Goal: Task Accomplishment & Management: Manage account settings

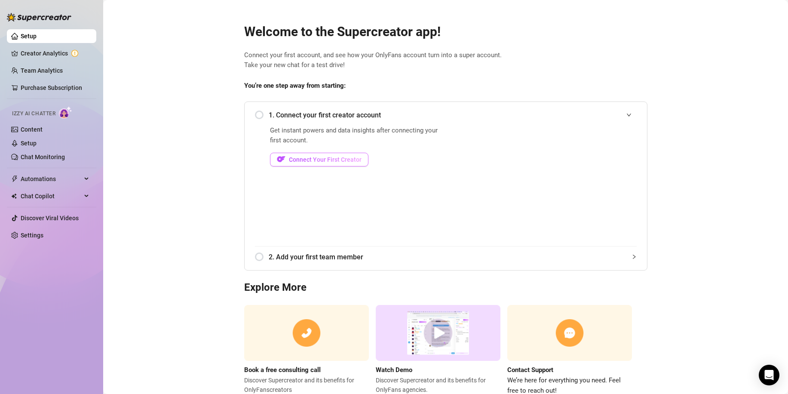
click at [319, 158] on span "Connect Your First Creator" at bounding box center [325, 159] width 73 height 7
click at [36, 53] on link "Creator Analytics" at bounding box center [55, 53] width 69 height 14
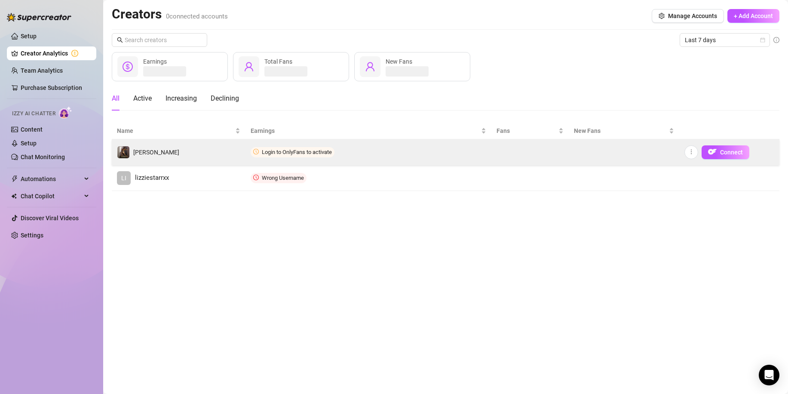
click at [273, 151] on span "Login to OnlyFans to activate" at bounding box center [297, 152] width 70 height 6
click at [295, 155] on span "Login to OnlyFans to activate" at bounding box center [293, 152] width 84 height 10
drag, startPoint x: 717, startPoint y: 156, endPoint x: 711, endPoint y: 156, distance: 6.0
click at [717, 156] on span "button" at bounding box center [712, 152] width 9 height 11
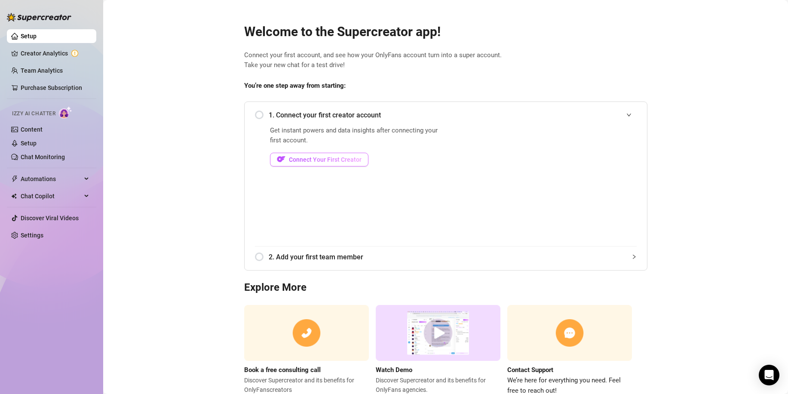
click at [277, 161] on img "button" at bounding box center [281, 159] width 9 height 9
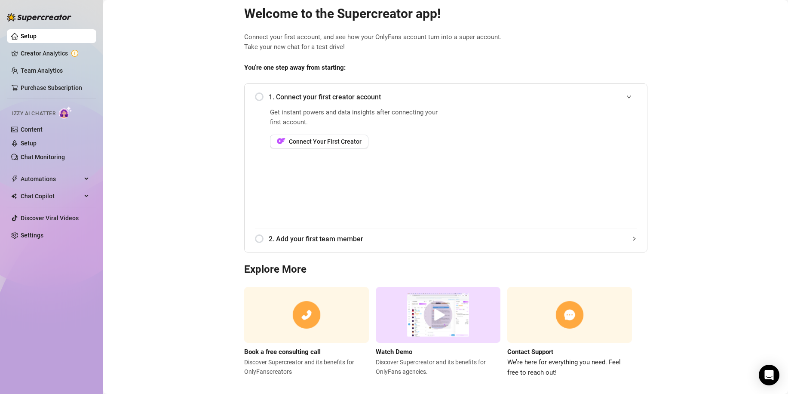
scroll to position [28, 0]
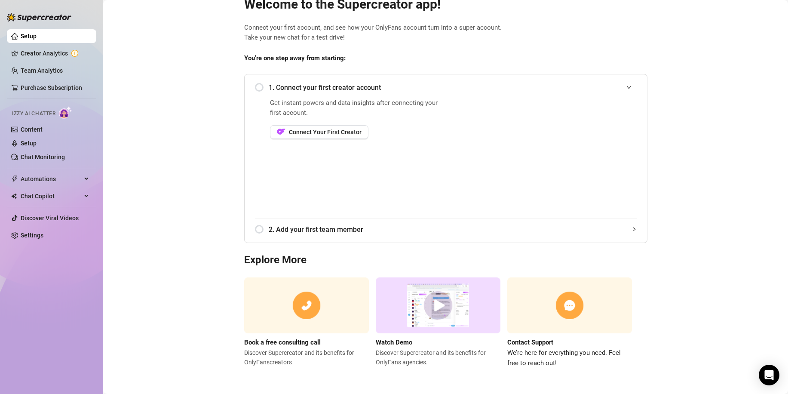
click at [292, 229] on span "2. Add your first team member" at bounding box center [453, 229] width 368 height 11
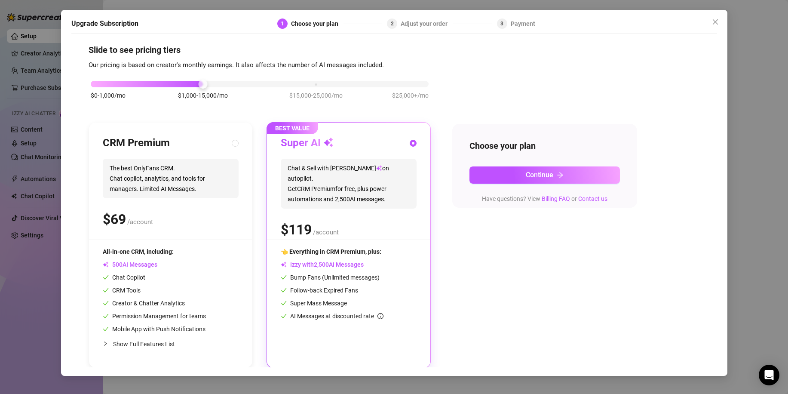
scroll to position [7, 0]
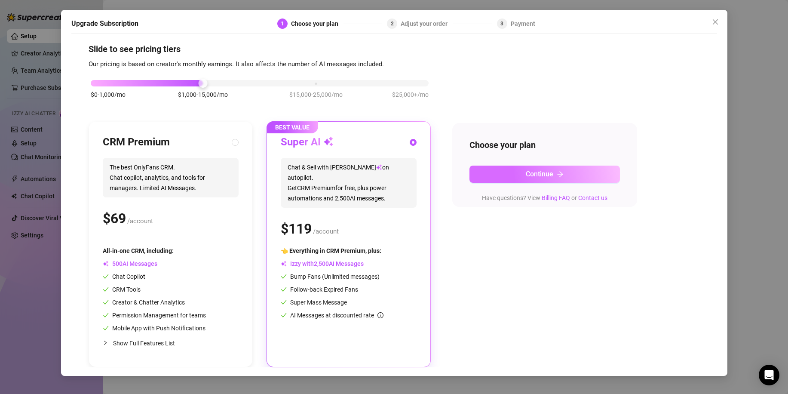
click at [500, 171] on button "Continue" at bounding box center [544, 174] width 150 height 17
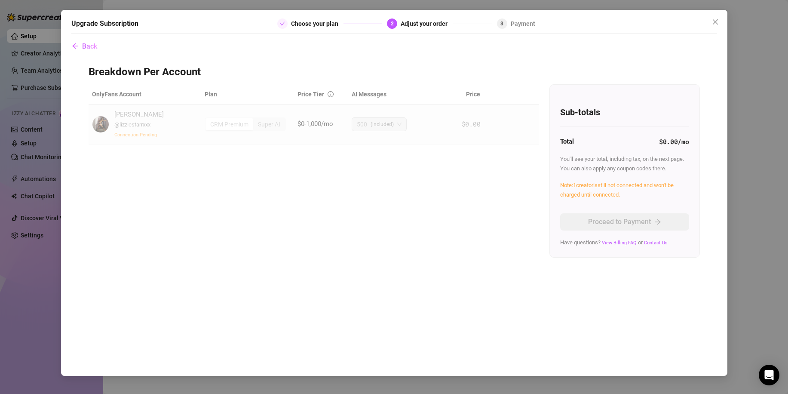
scroll to position [0, 0]
click at [95, 52] on button "Back" at bounding box center [84, 46] width 26 height 17
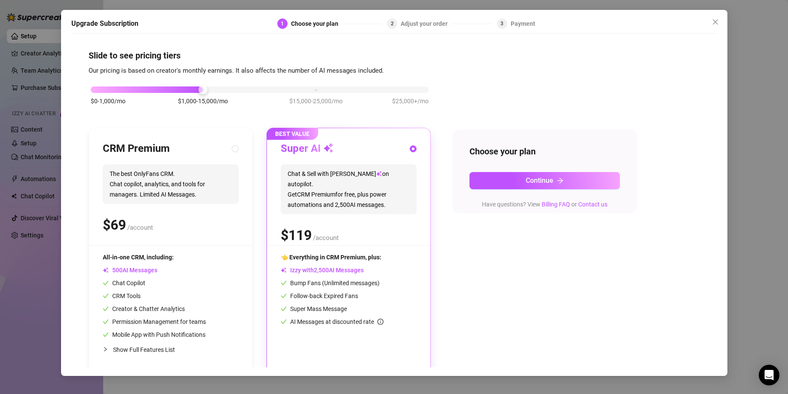
click at [242, 153] on div "CRM Premium The best OnlyFans CRM. Chat copilot, analytics, and tools for manag…" at bounding box center [170, 250] width 163 height 245
radio input "true"
radio input "false"
click at [555, 190] on div "Choose your plan Continue Have questions? View Billing FAQ or Contact us" at bounding box center [544, 171] width 185 height 84
click at [526, 170] on div "Choose your plan Continue Have questions? View Billing FAQ or Contact us" at bounding box center [544, 171] width 185 height 84
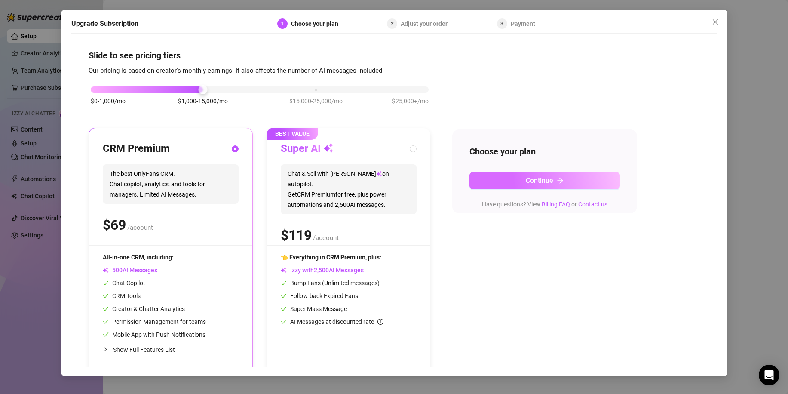
click at [513, 183] on button "Continue" at bounding box center [544, 180] width 150 height 17
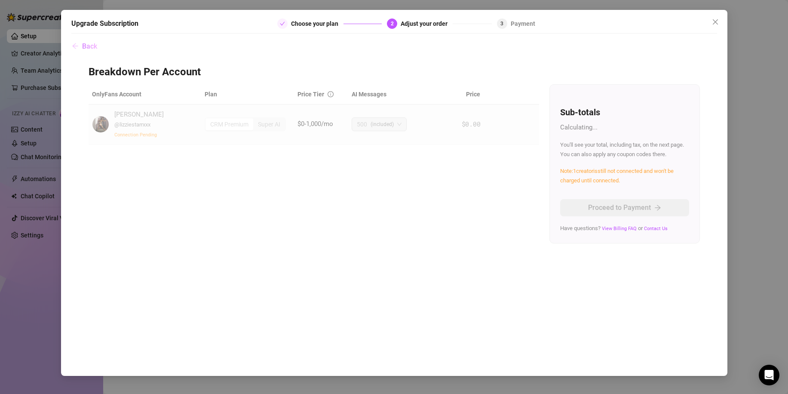
click at [80, 46] on button "Back" at bounding box center [84, 46] width 26 height 17
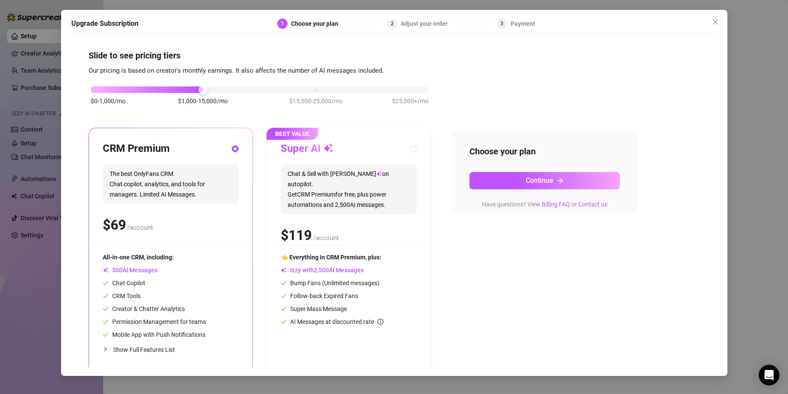
click at [417, 150] on div "BEST VALUE Super AI Chat & Sell with Izzy on autopilot. Get CRM Premium for fre…" at bounding box center [348, 250] width 163 height 245
radio input "false"
radio input "true"
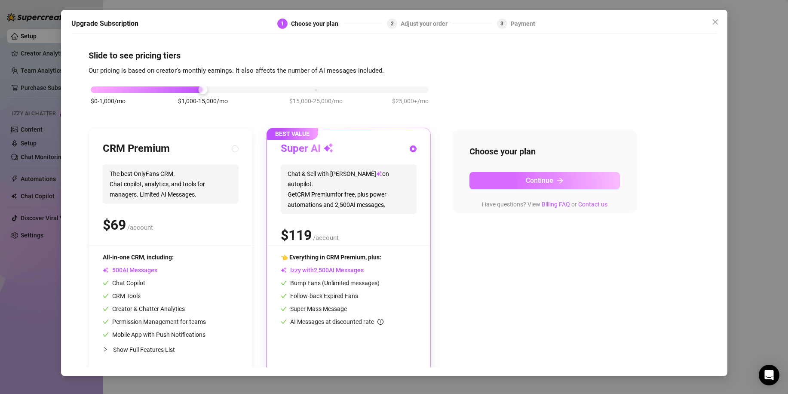
click at [530, 183] on span "Continue" at bounding box center [540, 180] width 28 height 8
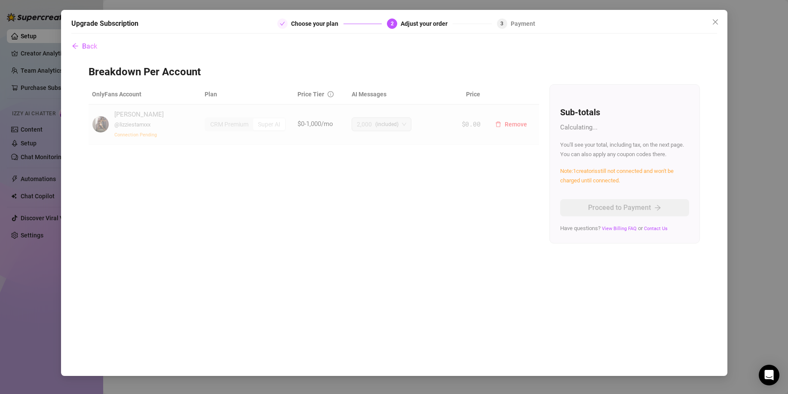
click at [460, 127] on td "$0.00" at bounding box center [461, 124] width 45 height 40
click at [717, 25] on icon "close" at bounding box center [715, 21] width 7 height 7
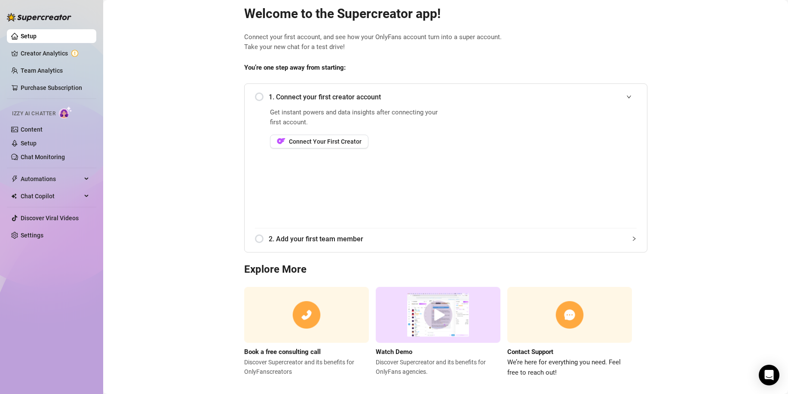
scroll to position [28, 0]
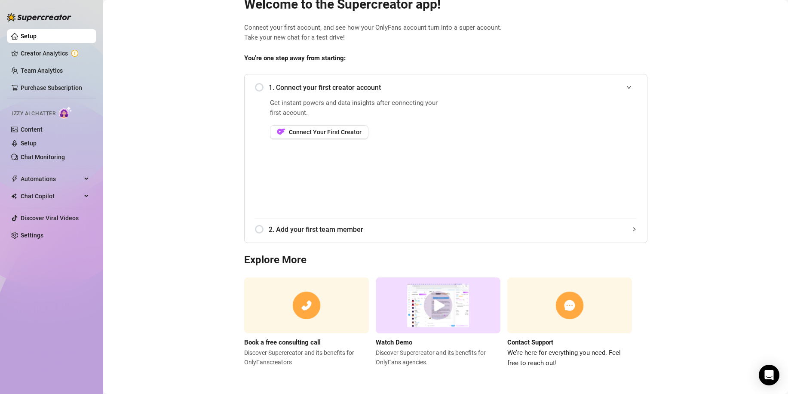
click at [269, 229] on span "2. Add your first team member" at bounding box center [453, 229] width 368 height 11
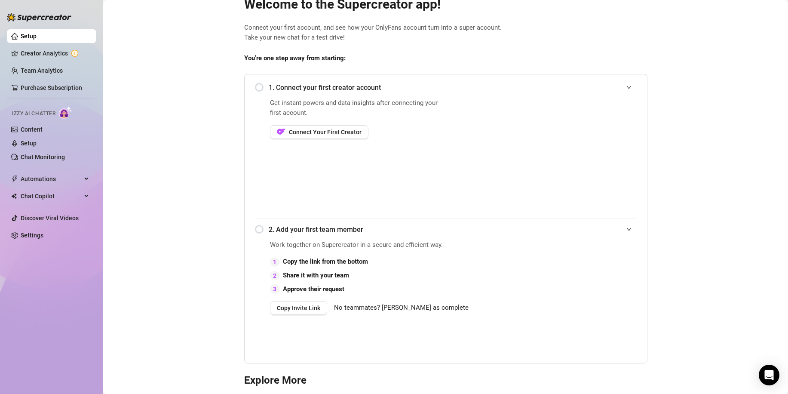
scroll to position [71, 0]
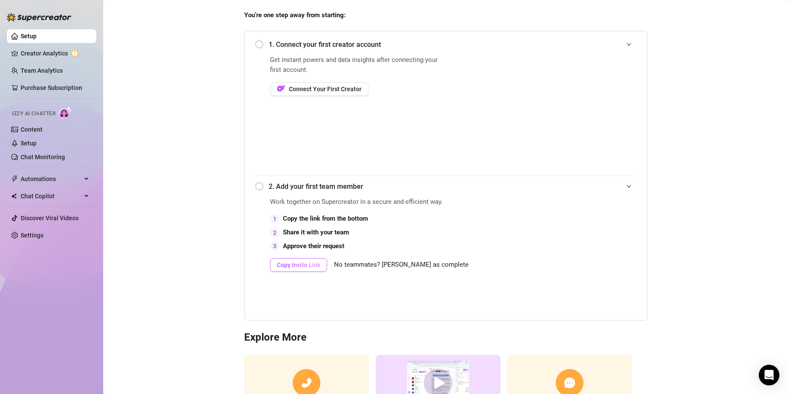
click at [294, 264] on span "Copy Invite Link" at bounding box center [298, 264] width 43 height 7
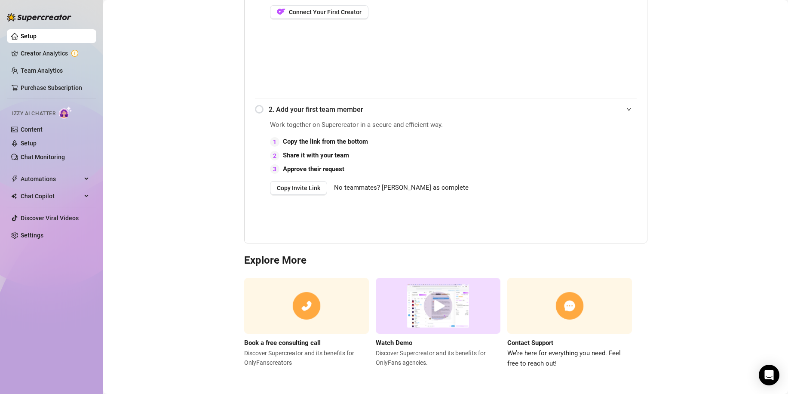
scroll to position [148, 0]
drag, startPoint x: 256, startPoint y: 111, endPoint x: 282, endPoint y: 126, distance: 29.5
click at [257, 111] on div "2. Add your first team member" at bounding box center [446, 108] width 382 height 21
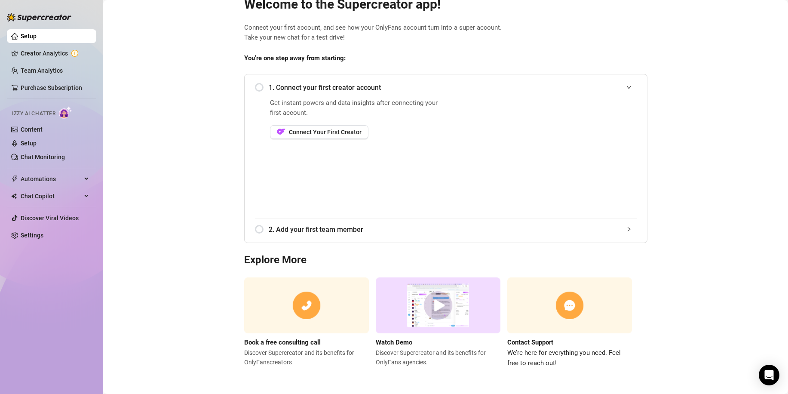
scroll to position [28, 0]
click at [285, 224] on span "2. Add your first team member" at bounding box center [453, 229] width 368 height 11
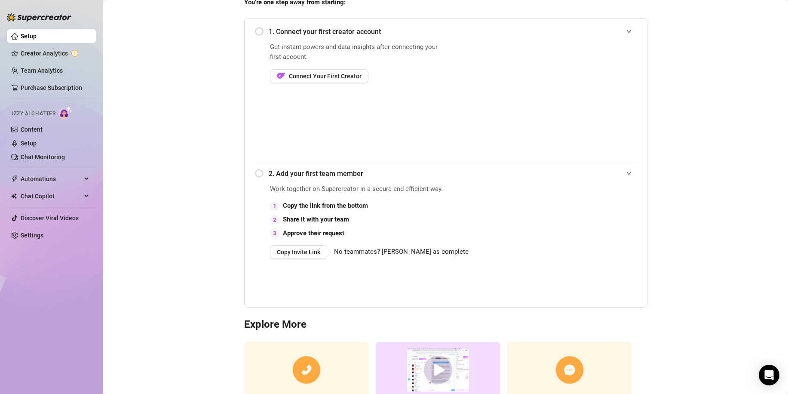
scroll to position [0, 0]
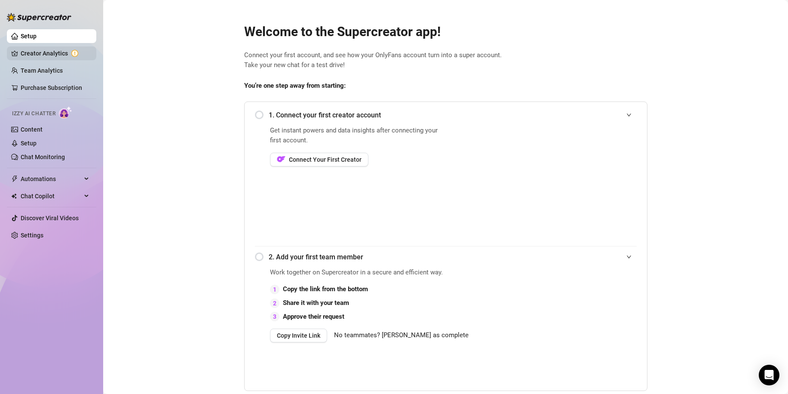
click at [21, 50] on link "Creator Analytics" at bounding box center [55, 53] width 69 height 14
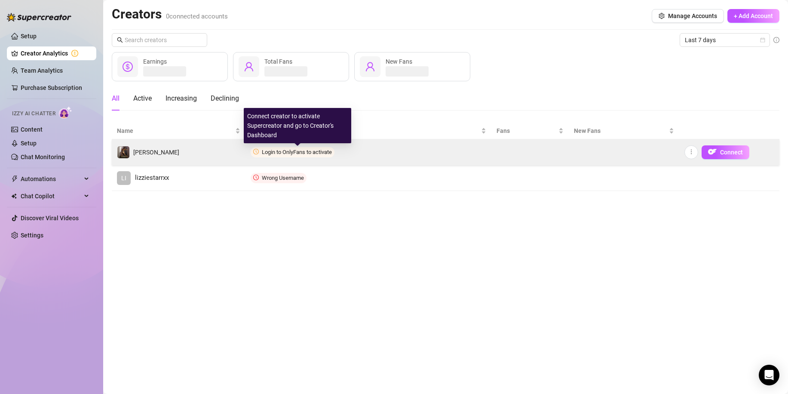
click at [294, 152] on span "Login to OnlyFans to activate" at bounding box center [297, 152] width 70 height 6
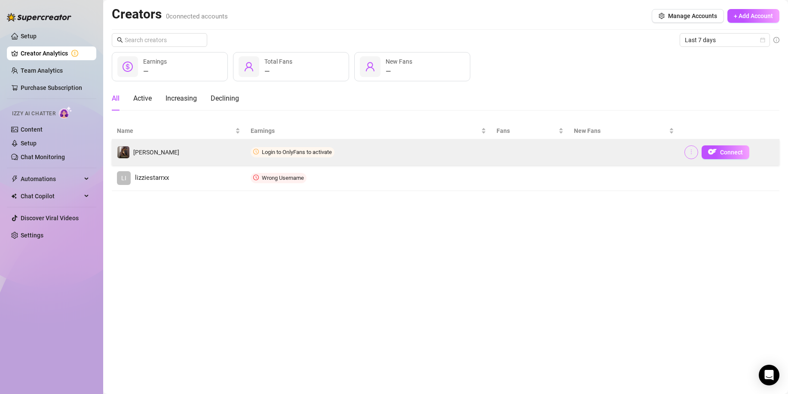
click at [689, 153] on icon "more" at bounding box center [691, 152] width 6 height 6
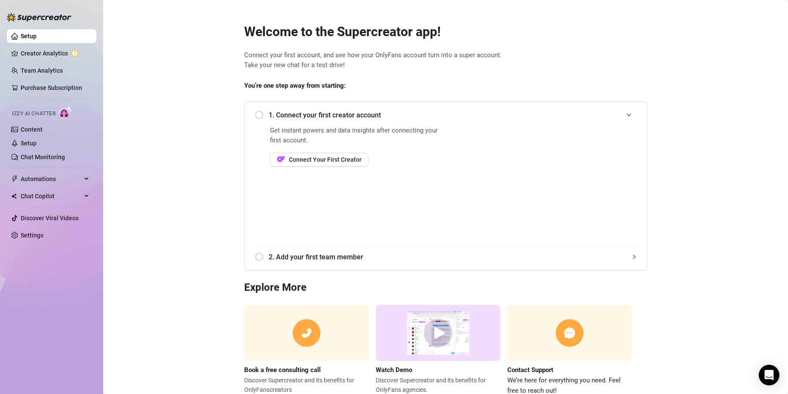
click at [299, 152] on div "Get instant powers and data insights after connecting your first account. Conne…" at bounding box center [356, 186] width 173 height 120
click at [310, 159] on span "Connect Your First Creator" at bounding box center [325, 159] width 73 height 7
click at [302, 160] on span "Connect Your First Creator" at bounding box center [325, 159] width 73 height 7
click at [279, 155] on img "button" at bounding box center [281, 159] width 9 height 9
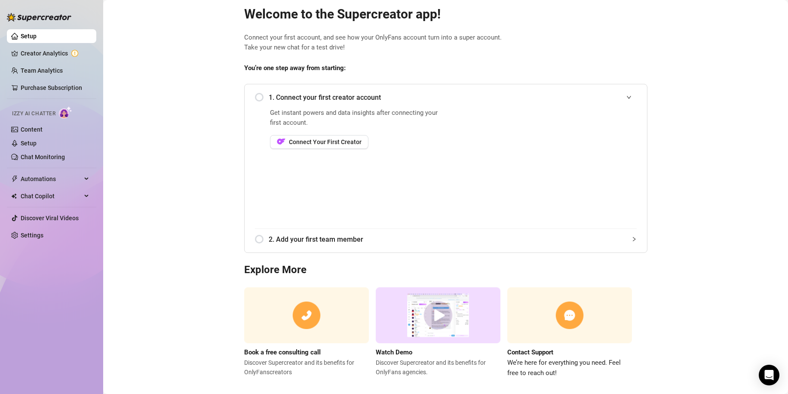
scroll to position [28, 0]
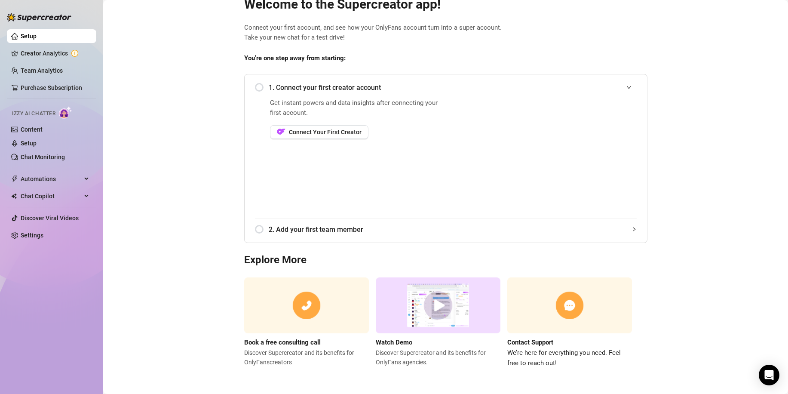
click at [288, 238] on div "2. Add your first team member" at bounding box center [446, 229] width 382 height 21
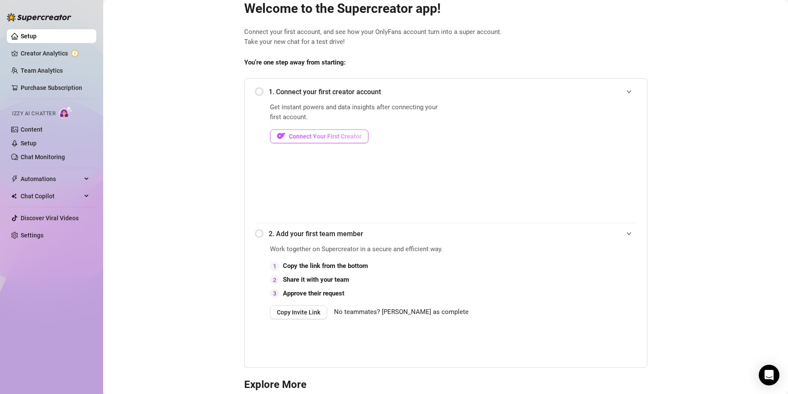
scroll to position [0, 0]
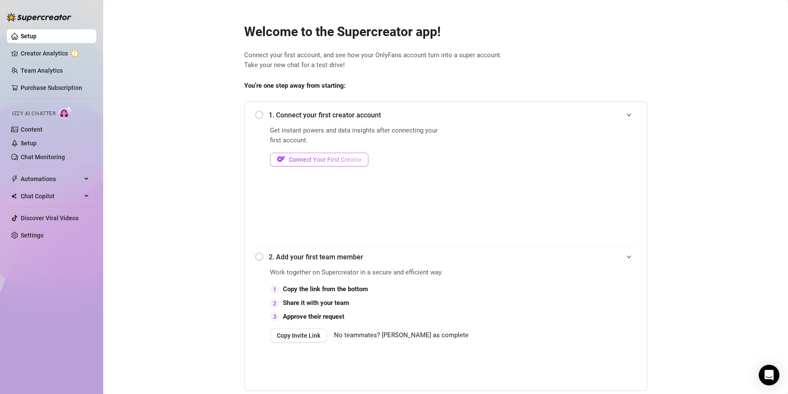
click at [313, 163] on span "Connect Your First Creator" at bounding box center [325, 159] width 73 height 7
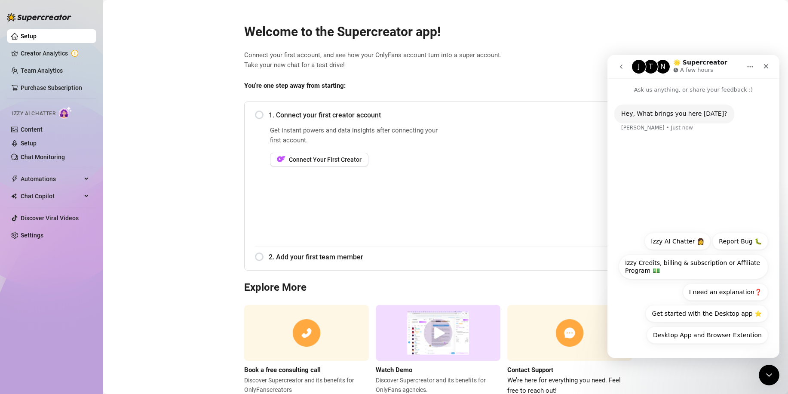
click at [35, 39] on link "Setup" at bounding box center [29, 36] width 16 height 7
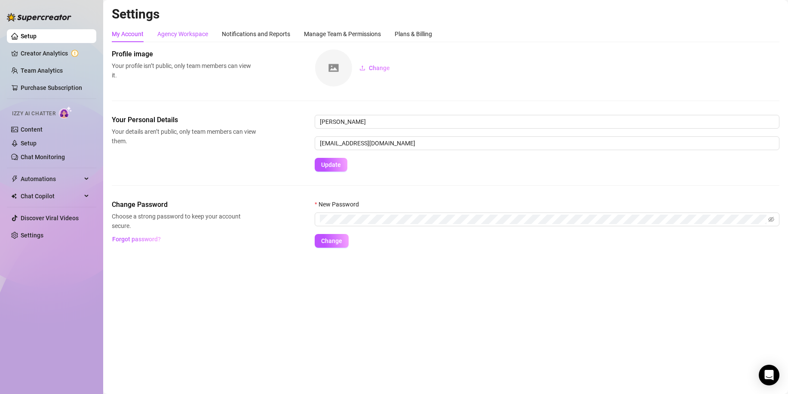
click at [168, 30] on div "Agency Workspace" at bounding box center [182, 33] width 51 height 9
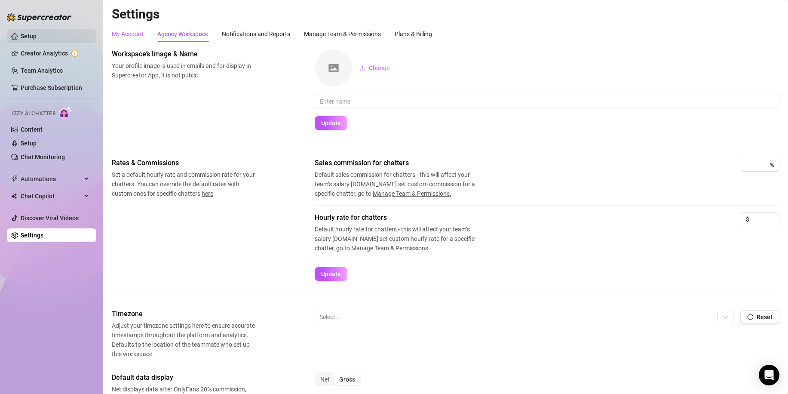
drag, startPoint x: 131, startPoint y: 31, endPoint x: 36, endPoint y: 40, distance: 95.4
click at [126, 33] on div "My Account" at bounding box center [128, 33] width 32 height 9
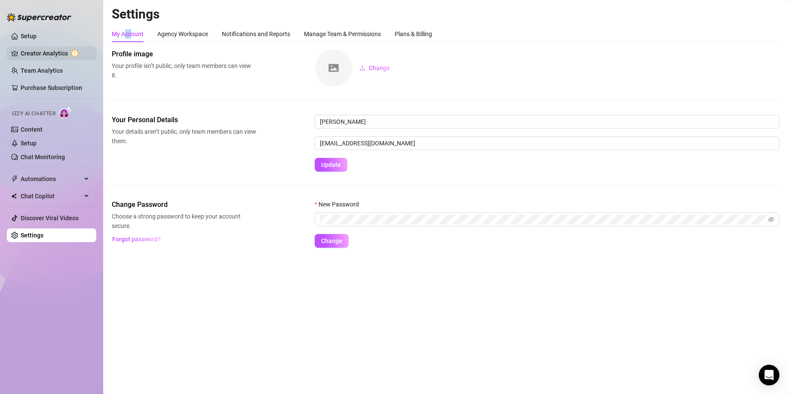
click at [43, 50] on link "Creator Analytics" at bounding box center [55, 53] width 69 height 14
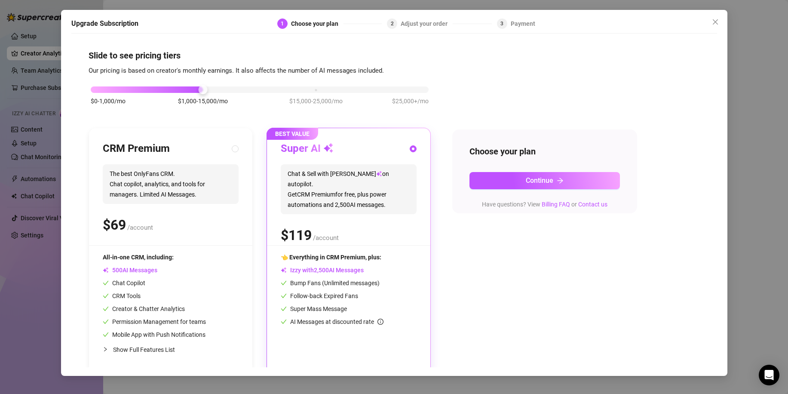
click at [186, 237] on div "CRM Premium The best OnlyFans CRM. Chat copilot, analytics, and tools for manag…" at bounding box center [171, 193] width 136 height 103
radio input "true"
radio input "false"
click at [525, 190] on div "Choose your plan Continue Have questions? View Billing FAQ or Contact us" at bounding box center [544, 171] width 185 height 84
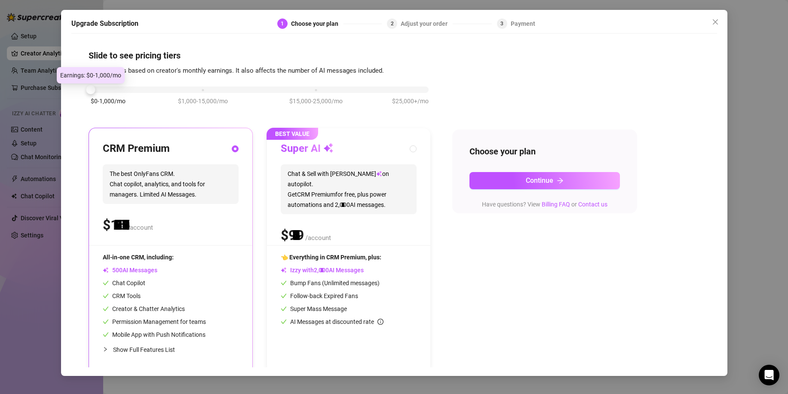
drag, startPoint x: 197, startPoint y: 84, endPoint x: 120, endPoint y: 89, distance: 77.5
click at [110, 82] on body "Setup Creator Analytics Team Analytics Purchase Subscription Izzy AI Chatter Co…" at bounding box center [394, 197] width 788 height 394
click at [176, 235] on div "$ /account" at bounding box center [171, 224] width 136 height 21
click at [114, 89] on div at bounding box center [260, 89] width 338 height 6
click at [117, 92] on div at bounding box center [260, 89] width 338 height 6
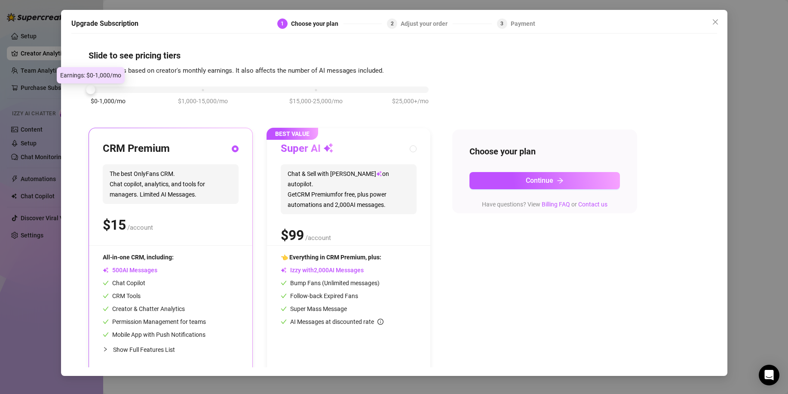
drag, startPoint x: 92, startPoint y: 90, endPoint x: 112, endPoint y: 92, distance: 20.7
click at [112, 90] on div "$0-1,000/mo $1,000-15,000/mo $15,000-25,000/mo $25,000+/mo" at bounding box center [260, 87] width 338 height 5
click at [115, 92] on div at bounding box center [260, 89] width 338 height 6
click at [519, 183] on button "Continue" at bounding box center [544, 180] width 150 height 17
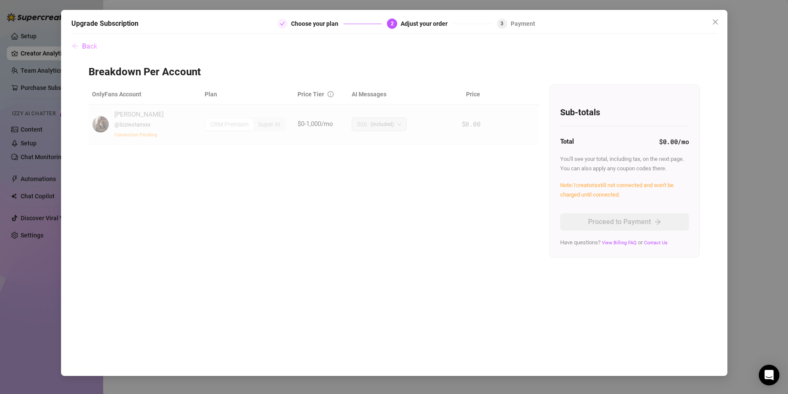
click at [80, 48] on button "Back" at bounding box center [84, 46] width 26 height 17
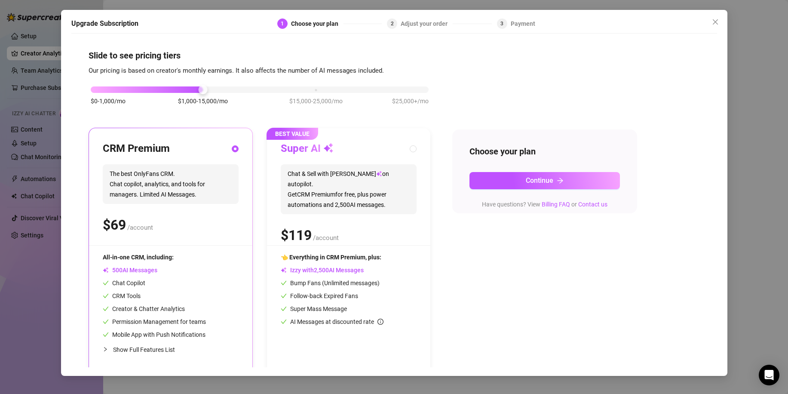
drag, startPoint x: 434, startPoint y: 229, endPoint x: 353, endPoint y: 236, distance: 80.7
click at [434, 229] on div "$0-1,000/mo $1,000-15,000/mo $15,000-25,000/mo $25,000+/mo CRM Premium The best…" at bounding box center [394, 225] width 611 height 298
click at [353, 236] on div "Super AI Chat & Sell with Izzy on autopilot. Get CRM Premium for free, plus pow…" at bounding box center [349, 193] width 136 height 103
radio input "false"
radio input "true"
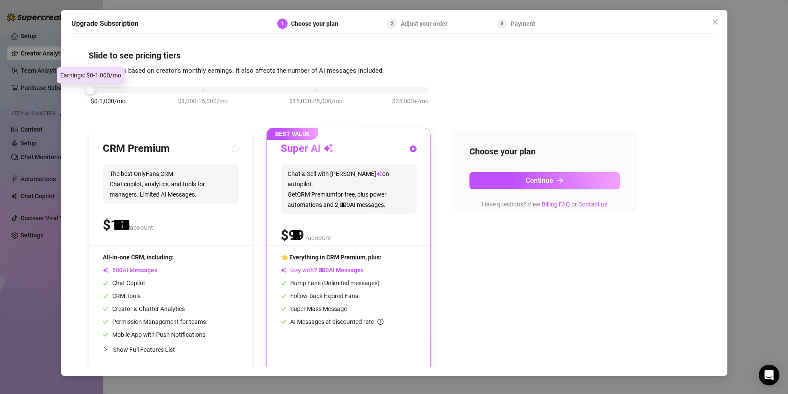
drag, startPoint x: 199, startPoint y: 89, endPoint x: 113, endPoint y: 86, distance: 86.0
click at [113, 86] on div "$0-1,000/mo $1,000-15,000/mo $15,000-25,000/mo $25,000+/mo" at bounding box center [260, 87] width 338 height 5
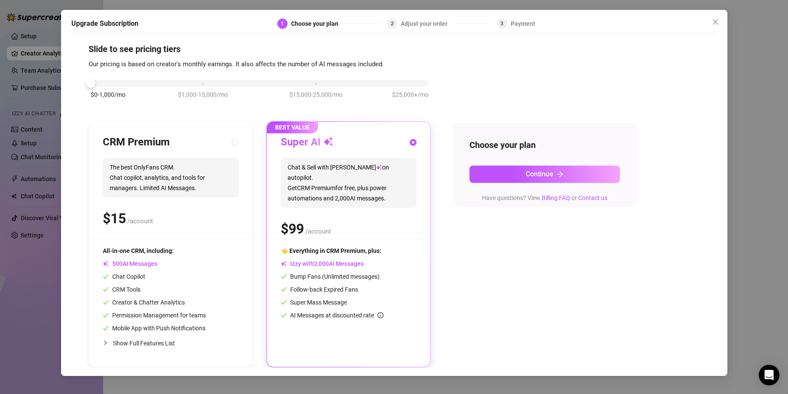
drag, startPoint x: 147, startPoint y: 190, endPoint x: 278, endPoint y: 193, distance: 130.7
click at [147, 190] on span "The best OnlyFans CRM. Chat copilot, analytics, and tools for managers. Limited…" at bounding box center [171, 178] width 136 height 40
radio input "true"
radio input "false"
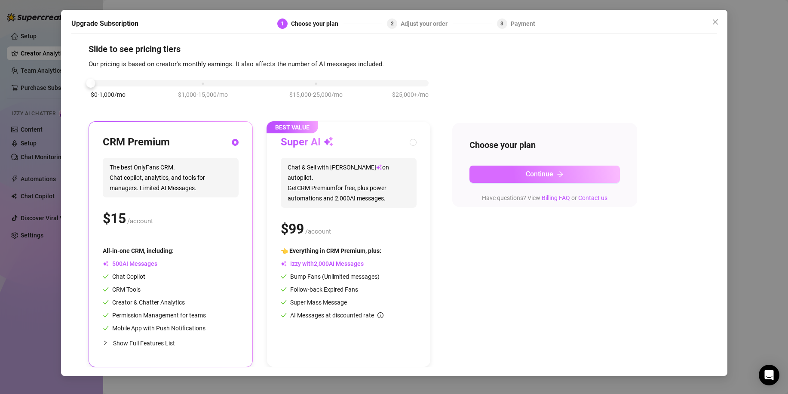
drag, startPoint x: 523, startPoint y: 164, endPoint x: 520, endPoint y: 173, distance: 10.1
click at [523, 167] on div "Choose your plan Continue Have questions? View Billing FAQ or Contact us" at bounding box center [544, 165] width 185 height 84
click at [506, 172] on button "Continue" at bounding box center [544, 174] width 150 height 17
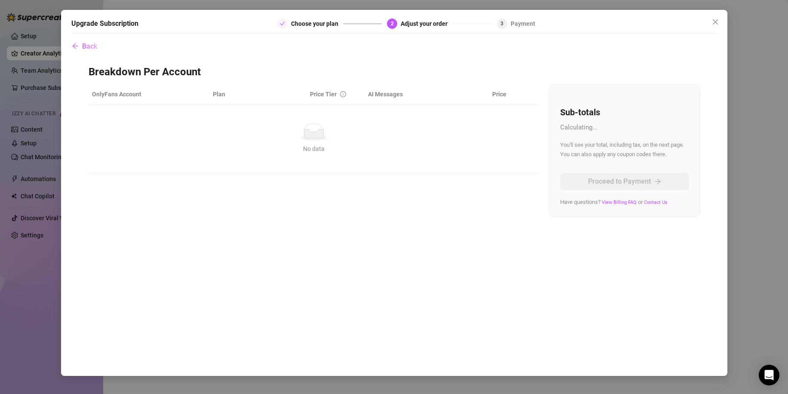
scroll to position [0, 0]
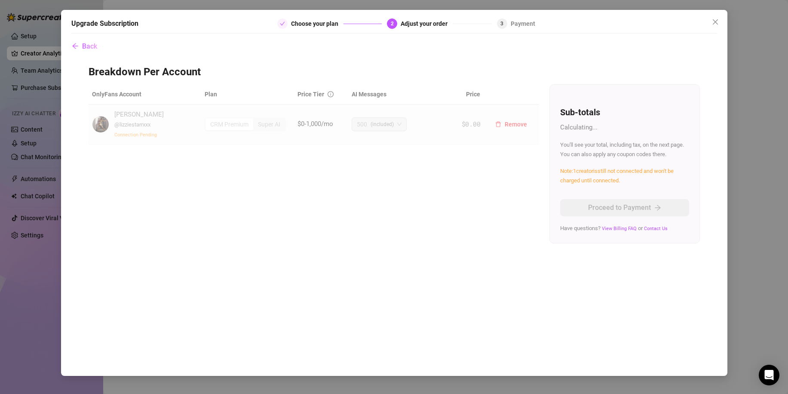
click at [191, 130] on div "[PERSON_NAME] @ lizziestarrxxx Connection Pending" at bounding box center [145, 124] width 106 height 29
click at [17, 102] on div "Upgrade Subscription Choose your plan 2 Adjust your order 3 Payment Back Breakd…" at bounding box center [394, 197] width 788 height 394
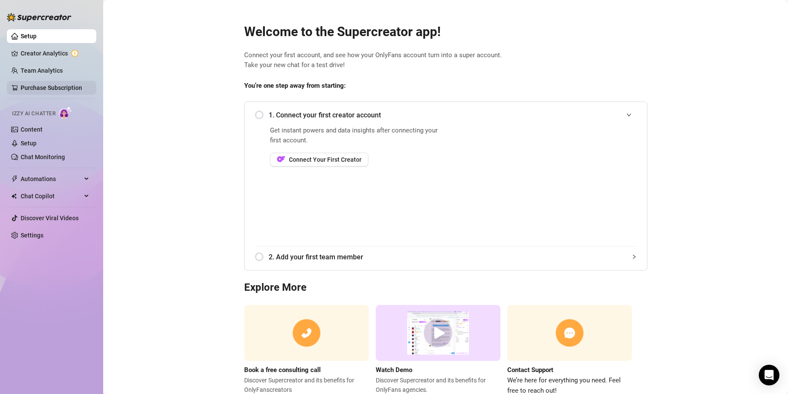
click at [58, 84] on link "Purchase Subscription" at bounding box center [51, 87] width 61 height 7
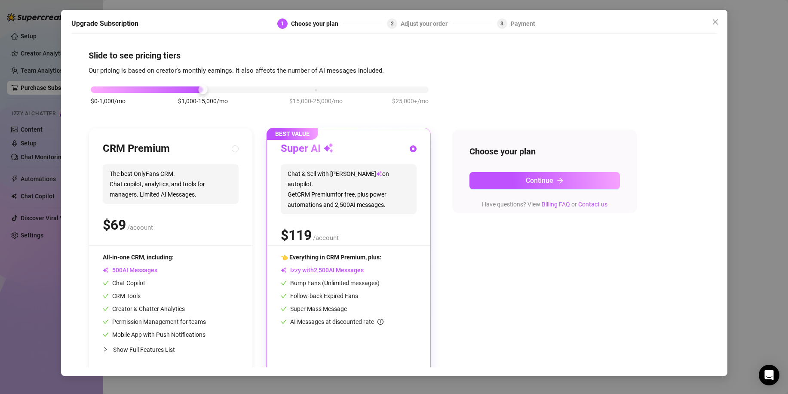
click at [181, 165] on span "The best OnlyFans CRM. Chat copilot, analytics, and tools for managers. Limited…" at bounding box center [171, 184] width 136 height 40
radio input "true"
radio input "false"
click at [18, 103] on div "Upgrade Subscription 1 Choose your plan 2 Adjust your order 3 Payment Slide to …" at bounding box center [394, 197] width 788 height 394
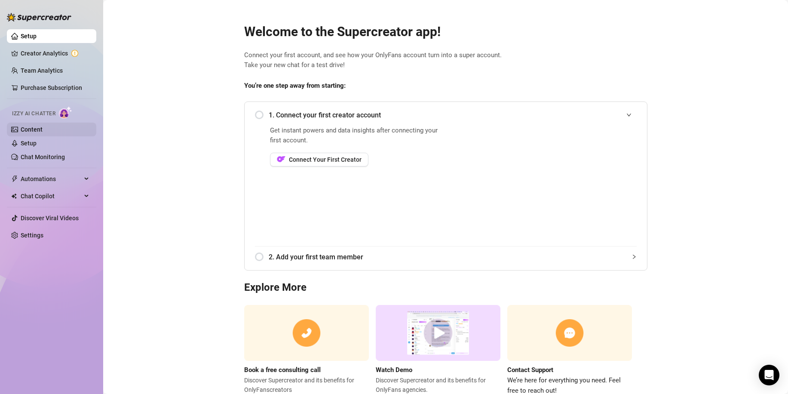
click at [43, 127] on link "Content" at bounding box center [32, 129] width 22 height 7
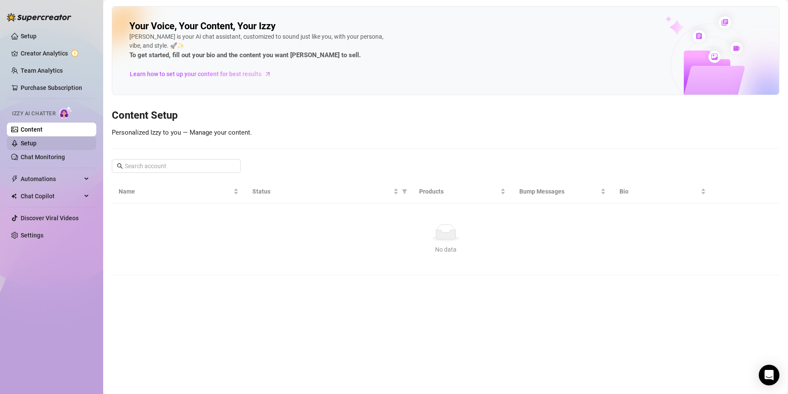
click at [37, 141] on link "Setup" at bounding box center [29, 143] width 16 height 7
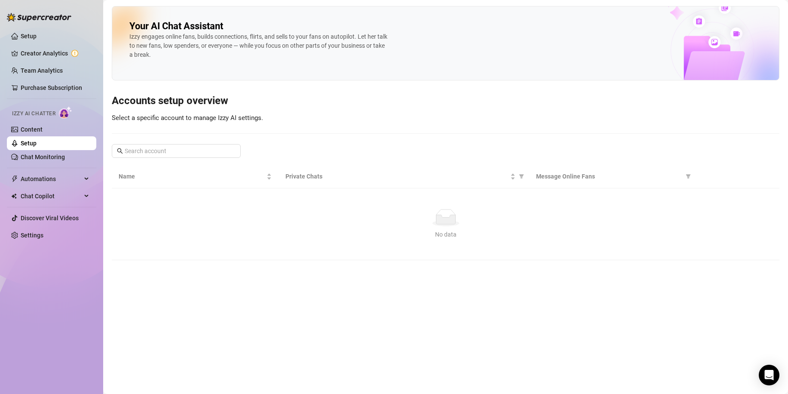
click at [53, 167] on ul "Setup Creator Analytics Team Analytics Purchase Subscription Izzy AI Chatter Co…" at bounding box center [51, 136] width 89 height 220
drag, startPoint x: 43, startPoint y: 175, endPoint x: 71, endPoint y: 169, distance: 28.7
click at [43, 176] on span "Automations" at bounding box center [51, 179] width 61 height 14
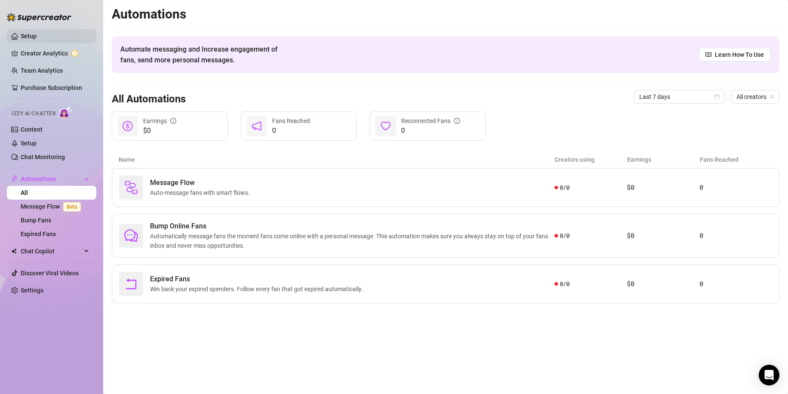
click at [31, 39] on link "Setup" at bounding box center [29, 36] width 16 height 7
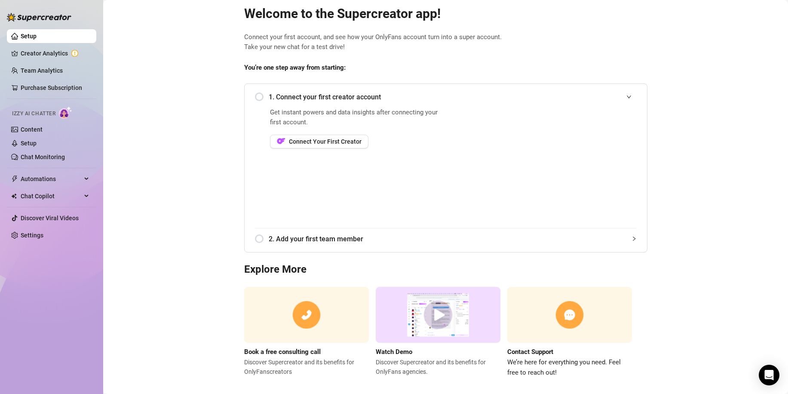
scroll to position [28, 0]
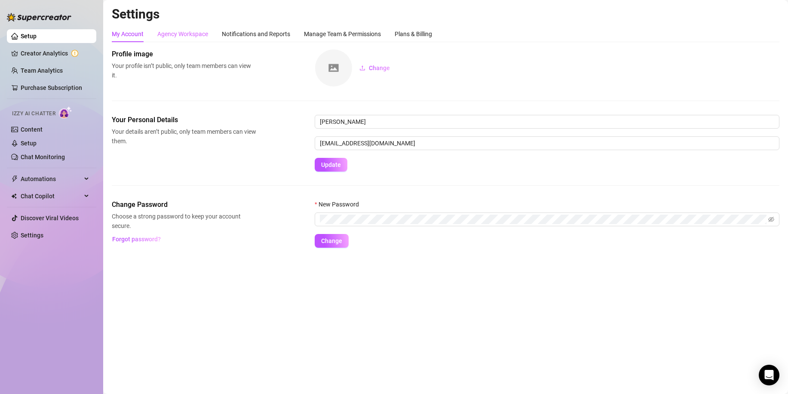
click at [177, 40] on div "Agency Workspace" at bounding box center [182, 34] width 51 height 16
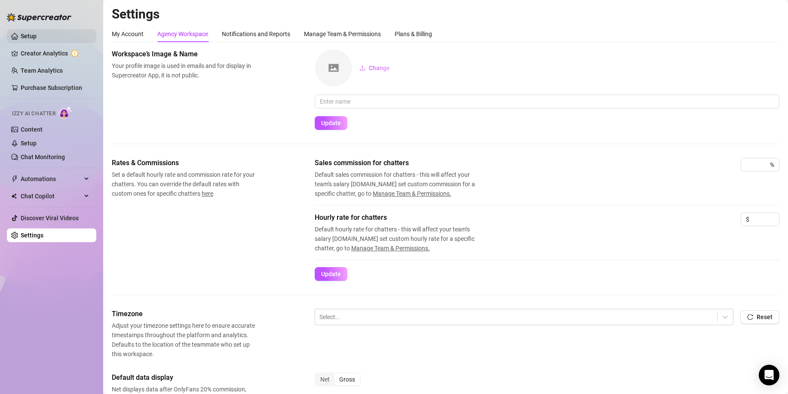
click at [22, 36] on link "Setup" at bounding box center [29, 36] width 16 height 7
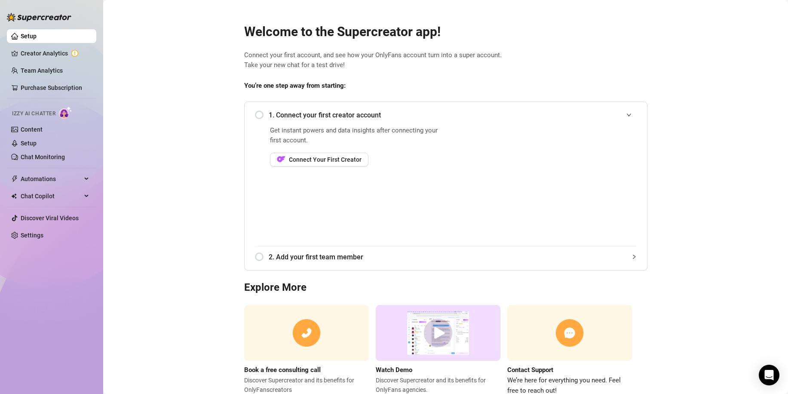
click at [43, 246] on div "Setup Creator Analytics Team Analytics Purchase Subscription Izzy AI Chatter Co…" at bounding box center [51, 193] width 89 height 386
click at [34, 232] on link "Settings" at bounding box center [32, 235] width 23 height 7
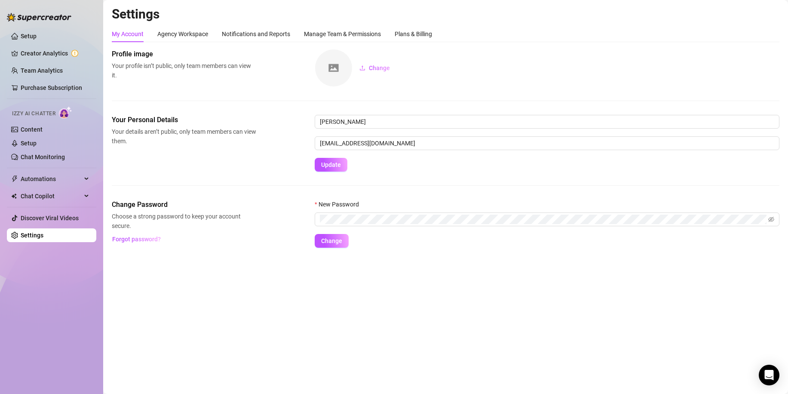
click at [200, 266] on main "Settings My Account Agency Workspace Notifications and Reports Manage Team & Pe…" at bounding box center [445, 197] width 685 height 394
click at [21, 33] on link "Setup" at bounding box center [29, 36] width 16 height 7
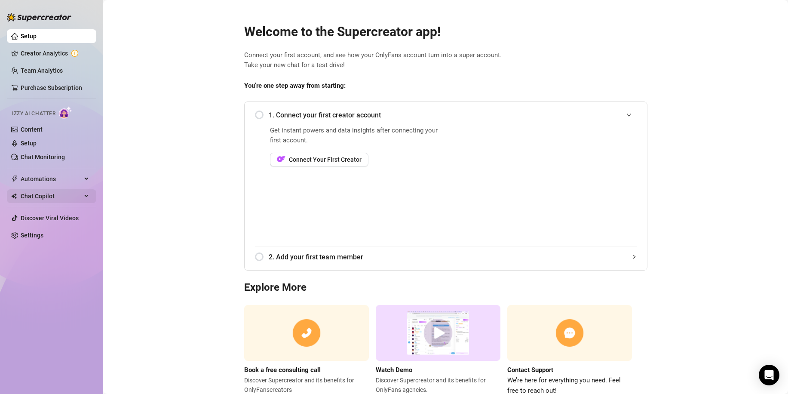
click at [33, 191] on span "Chat Copilot" at bounding box center [51, 196] width 61 height 14
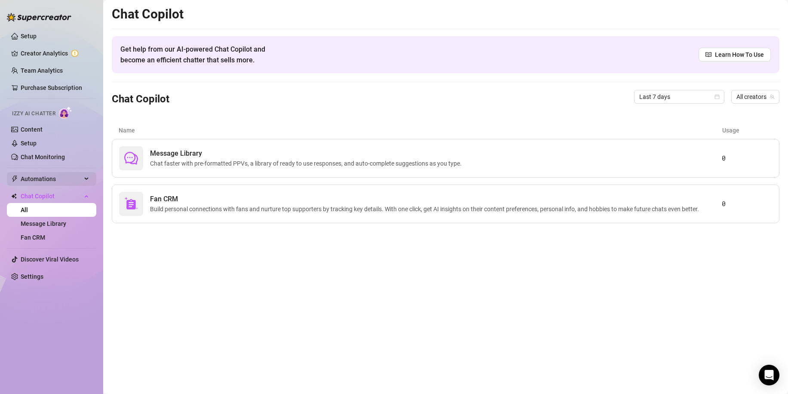
drag, startPoint x: 21, startPoint y: 181, endPoint x: 15, endPoint y: 183, distance: 6.4
click at [21, 181] on span "Automations" at bounding box center [51, 179] width 61 height 14
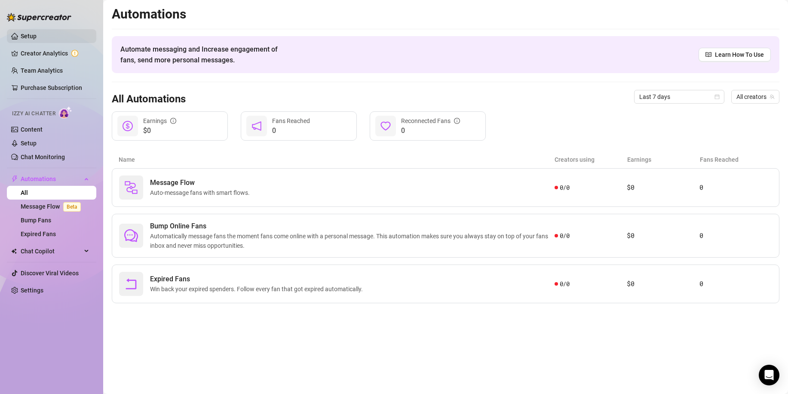
click at [27, 34] on link "Setup" at bounding box center [29, 36] width 16 height 7
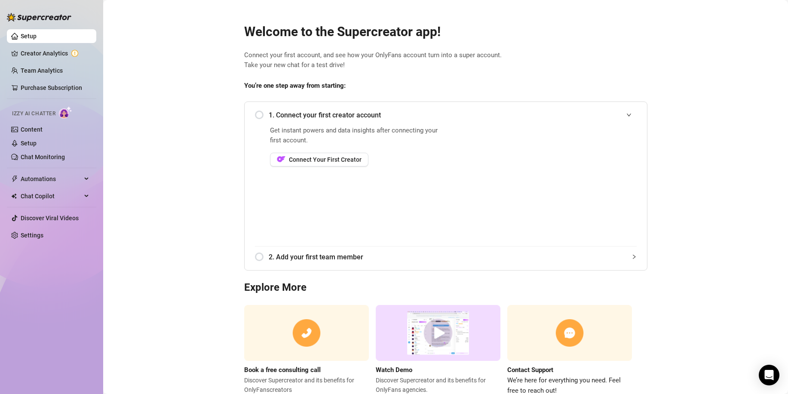
scroll to position [28, 0]
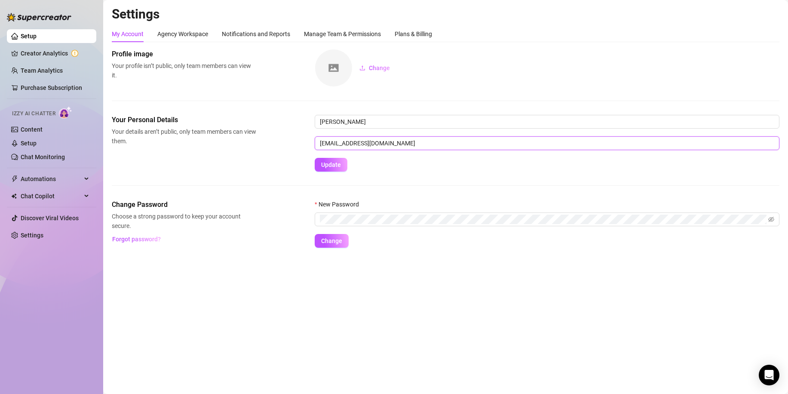
drag, startPoint x: 406, startPoint y: 140, endPoint x: 350, endPoint y: 142, distance: 56.0
click at [350, 142] on input "[EMAIL_ADDRESS][DOMAIN_NAME]" at bounding box center [547, 143] width 465 height 14
type input "[EMAIL_ADDRESS][DOMAIN_NAME]"
click at [333, 164] on span "Update" at bounding box center [331, 164] width 20 height 7
